Goal: Task Accomplishment & Management: Manage account settings

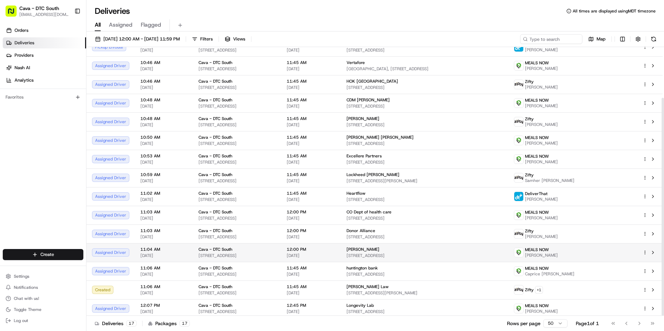
scroll to position [63, 0]
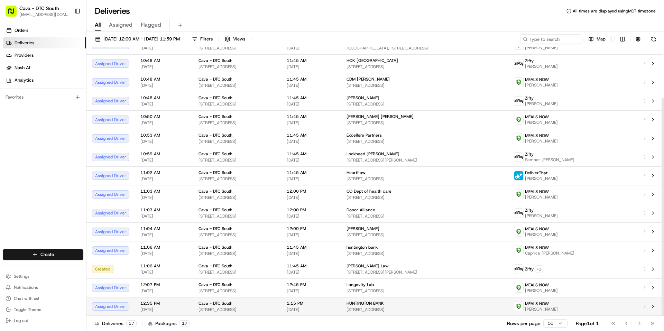
click at [405, 306] on td "HUNTINGTON BANK [STREET_ADDRESS]" at bounding box center [424, 306] width 167 height 19
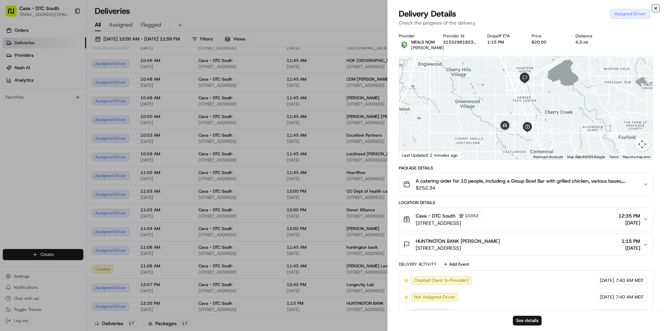
click at [654, 8] on icon "button" at bounding box center [656, 9] width 6 height 6
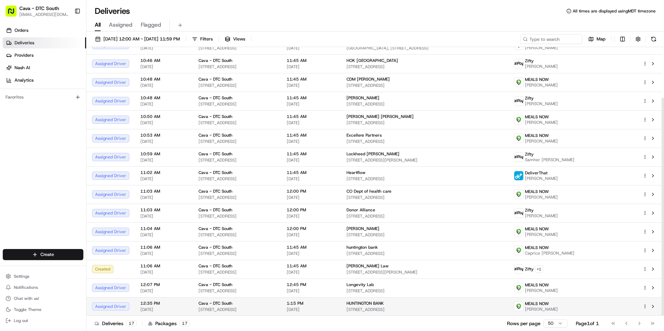
click at [644, 307] on html "Cava - DTC South [EMAIL_ADDRESS][DOMAIN_NAME] Toggle Sidebar Orders Deliveries …" at bounding box center [332, 165] width 664 height 331
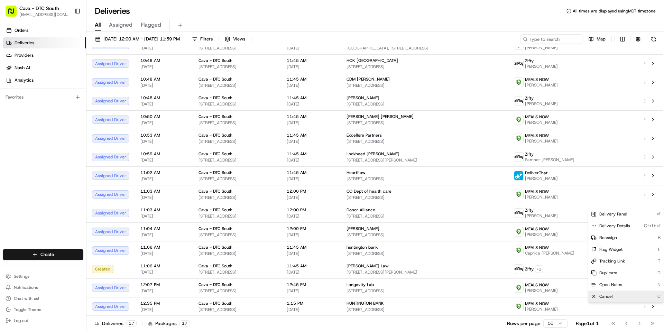
click at [617, 298] on div "Cancel C" at bounding box center [625, 296] width 75 height 12
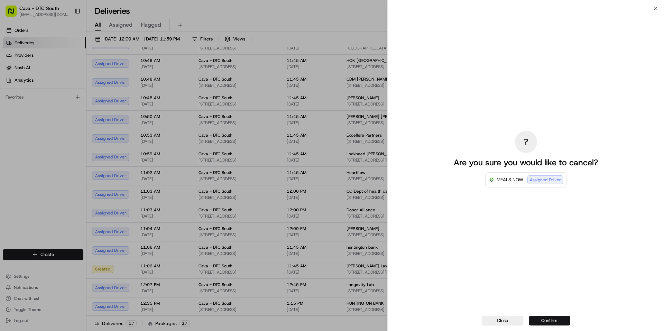
click at [546, 321] on button "Confirm" at bounding box center [549, 321] width 41 height 10
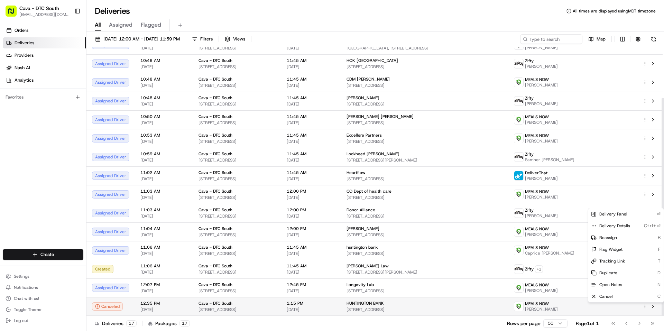
click at [646, 308] on html "Cava - DTC South [EMAIL_ADDRESS][DOMAIN_NAME] Toggle Sidebar Orders Deliveries …" at bounding box center [332, 165] width 664 height 331
click at [642, 311] on html "Cava - DTC South [EMAIL_ADDRESS][DOMAIN_NAME] Toggle Sidebar Orders Deliveries …" at bounding box center [332, 165] width 664 height 331
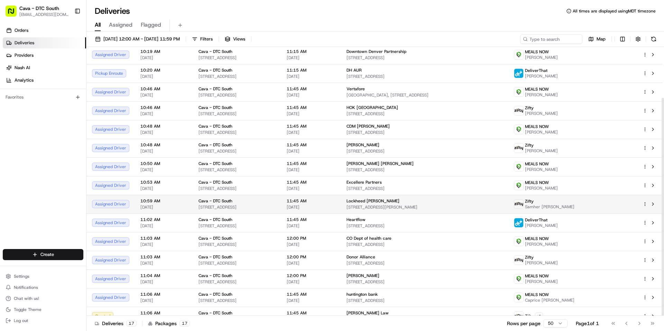
scroll to position [0, 0]
